Goal: Check status: Check status

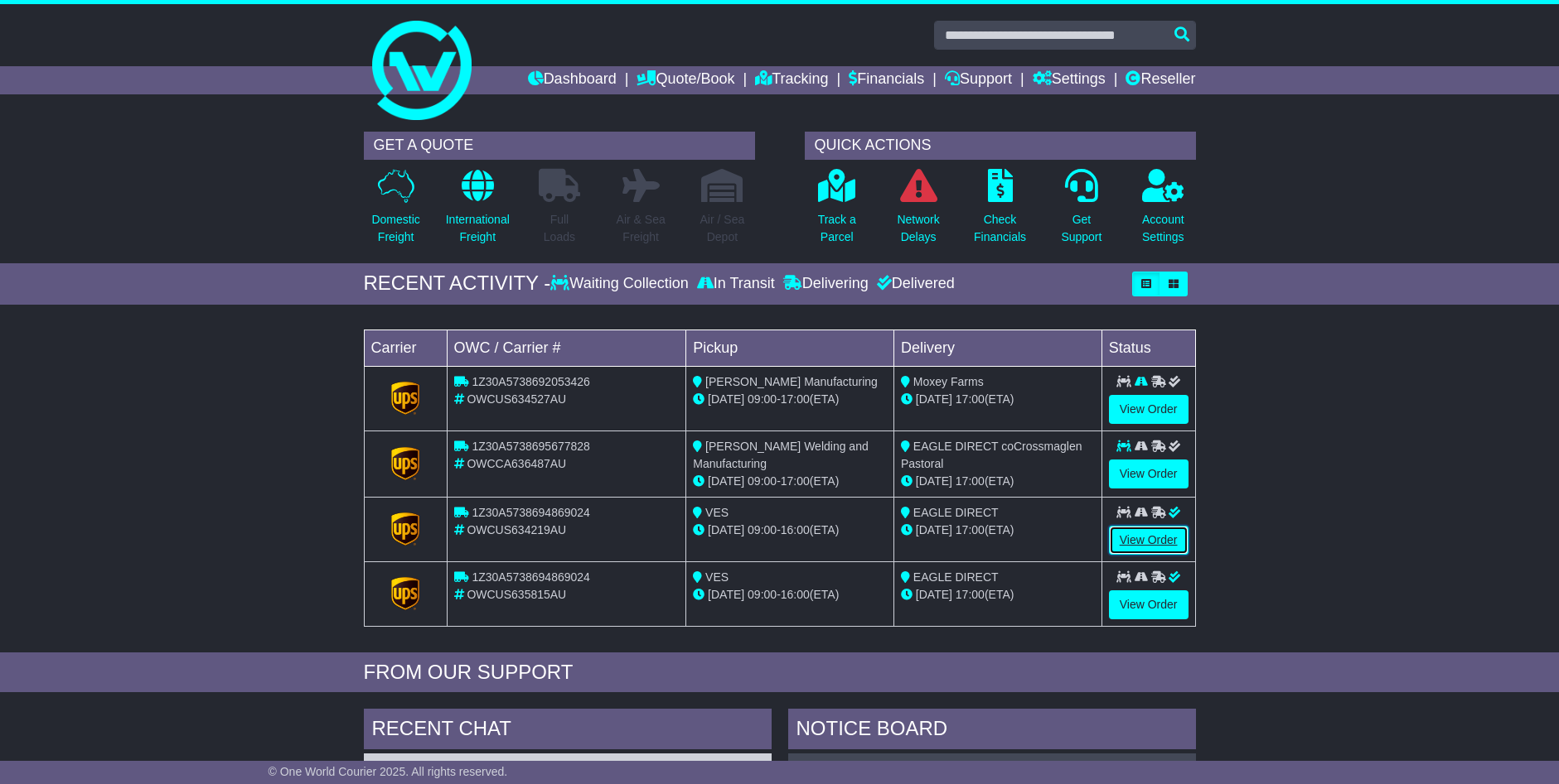
click at [1146, 537] on link "View Order" at bounding box center [1148, 540] width 80 height 29
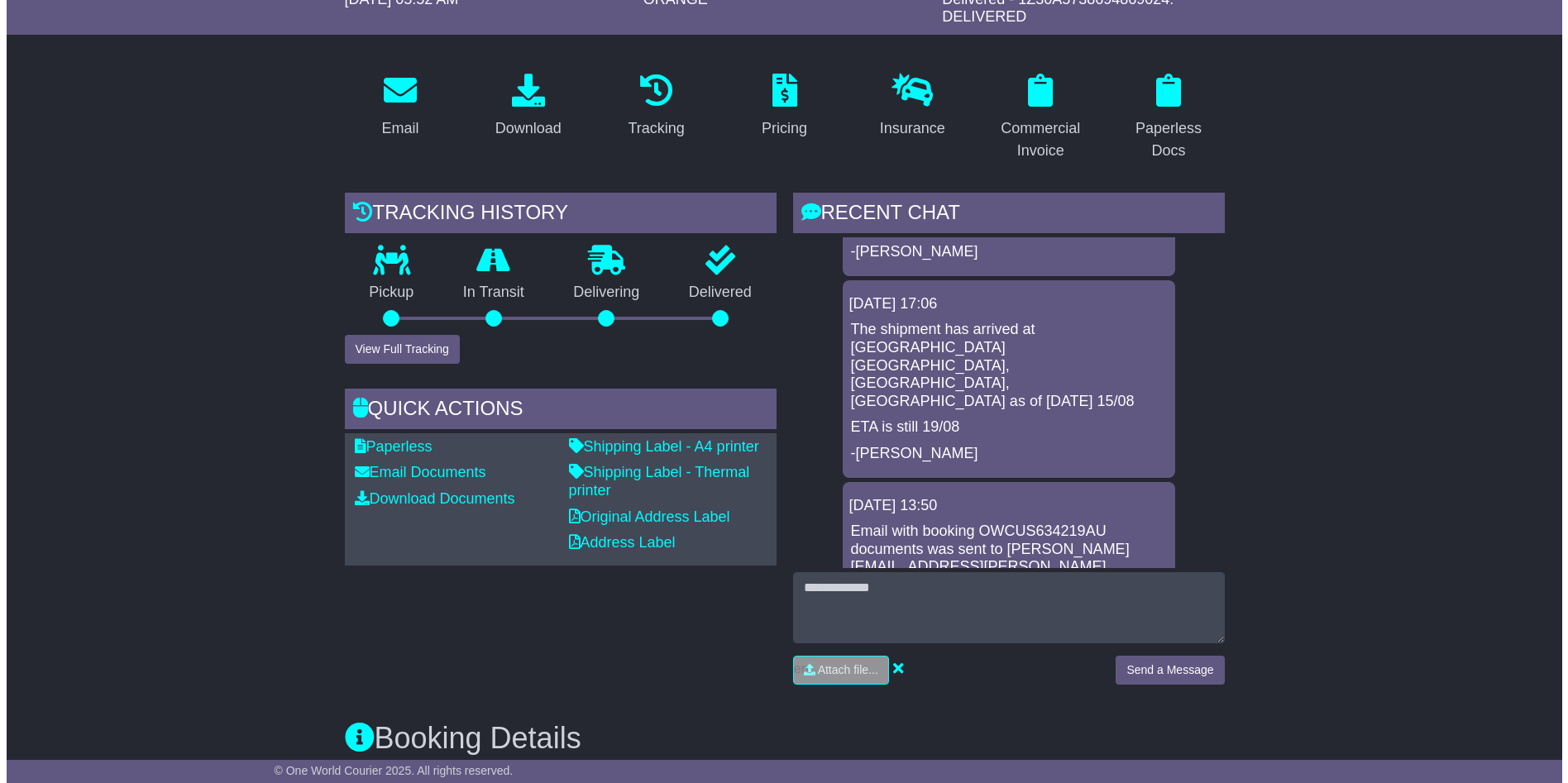
scroll to position [248, 0]
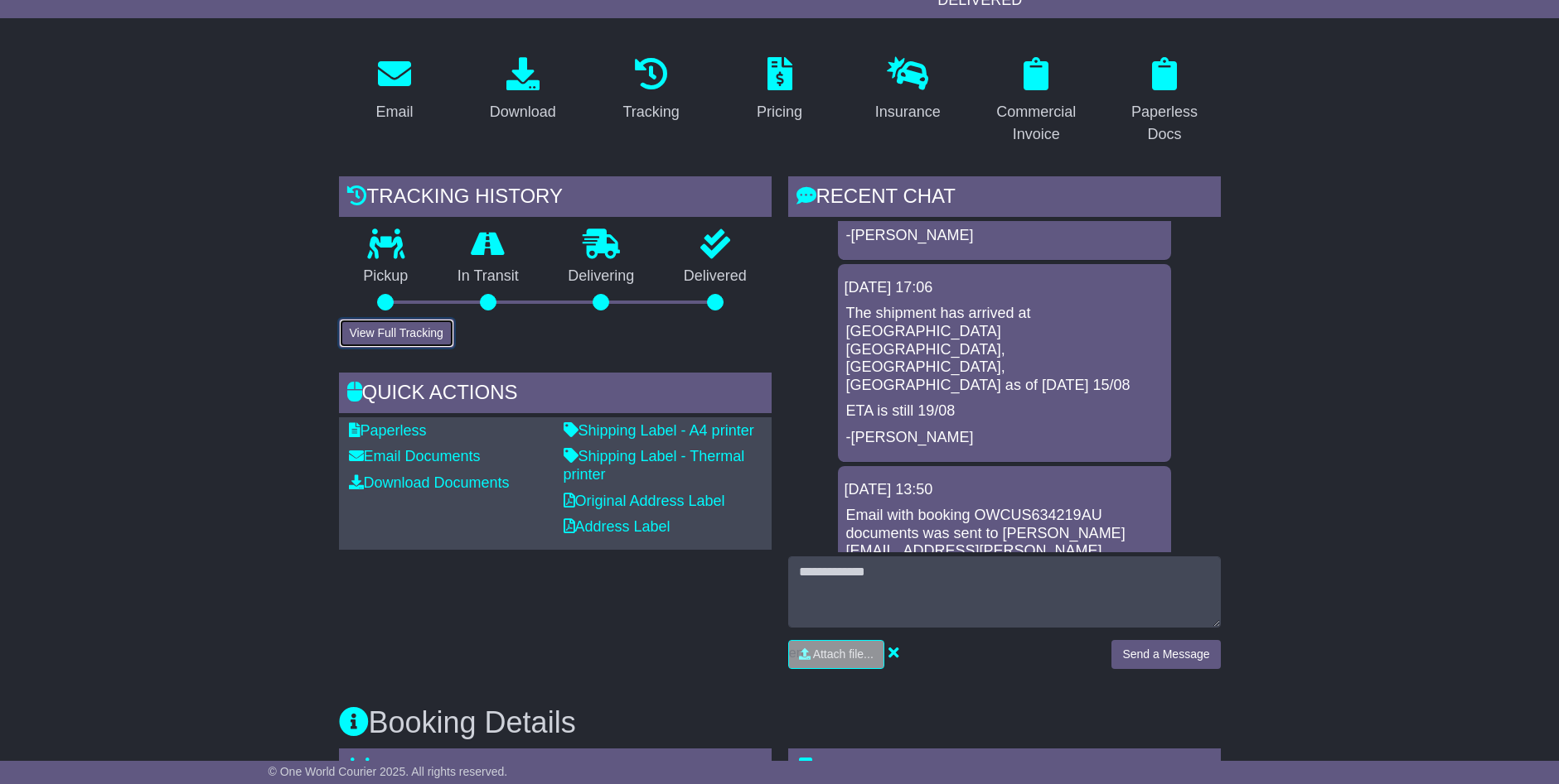
click at [394, 335] on button "View Full Tracking" at bounding box center [396, 333] width 115 height 29
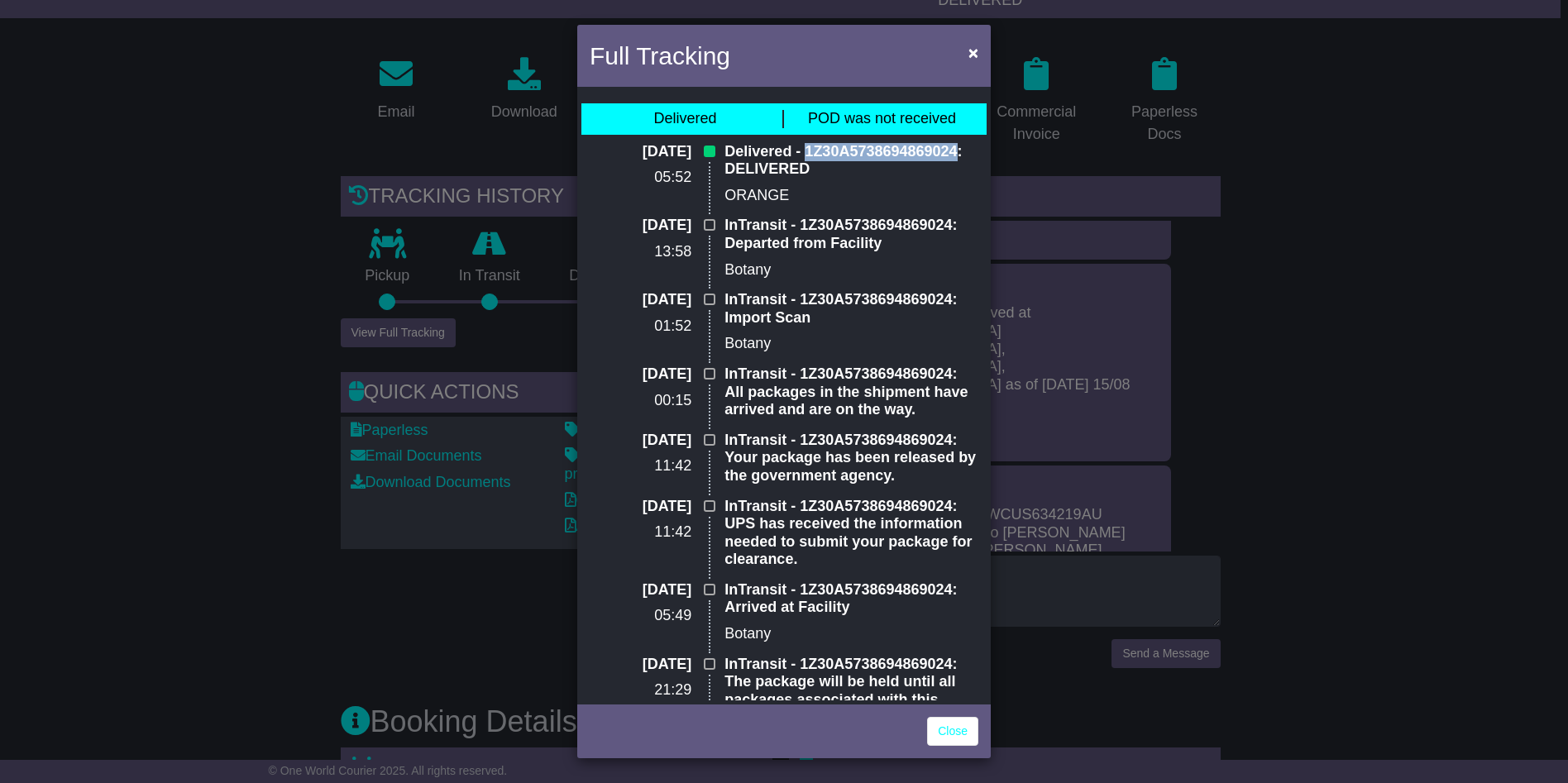
drag, startPoint x: 801, startPoint y: 149, endPoint x: 951, endPoint y: 152, distance: 150.0
click at [951, 152] on p "Delivered - 1Z30A5738694869024: DELIVERED" at bounding box center [852, 161] width 254 height 36
drag, startPoint x: 951, startPoint y: 152, endPoint x: 932, endPoint y: 152, distance: 19.0
copy p "1Z30A5738694869024"
